Goal: Task Accomplishment & Management: Manage account settings

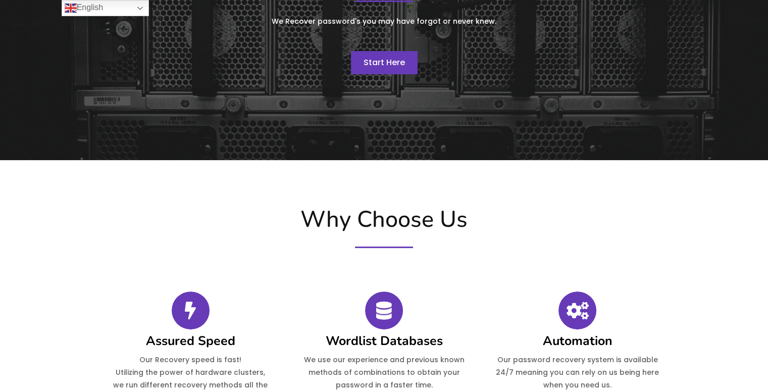
scroll to position [101, 0]
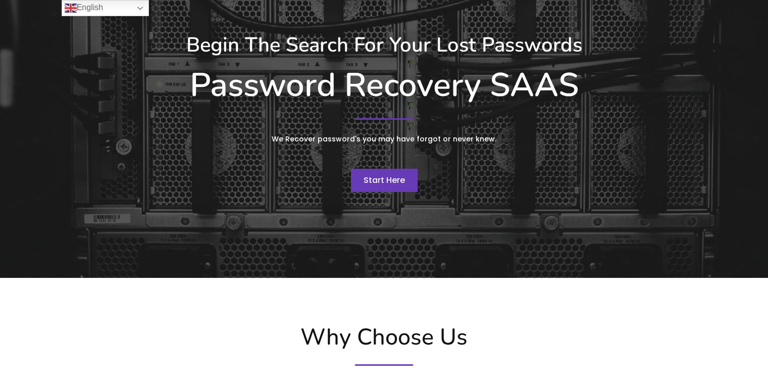
click at [375, 182] on span "Start Here" at bounding box center [383, 180] width 41 height 12
click at [137, 9] on link "English" at bounding box center [105, 8] width 87 height 16
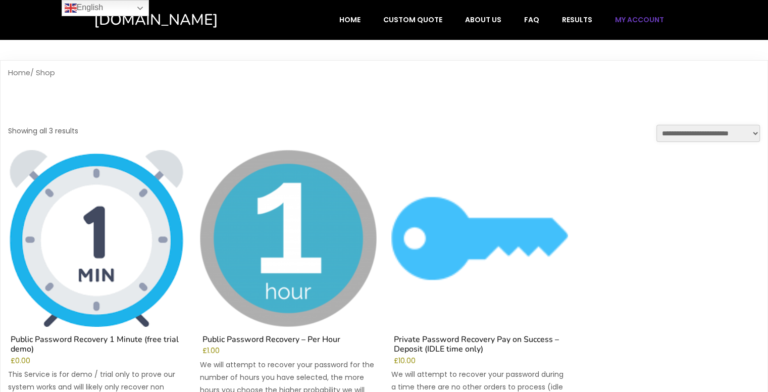
click at [639, 17] on span "My account" at bounding box center [639, 19] width 49 height 9
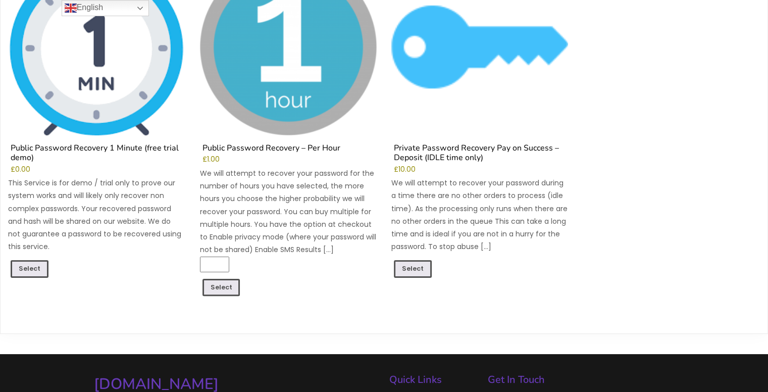
scroll to position [202, 0]
